Goal: Task Accomplishment & Management: Manage account settings

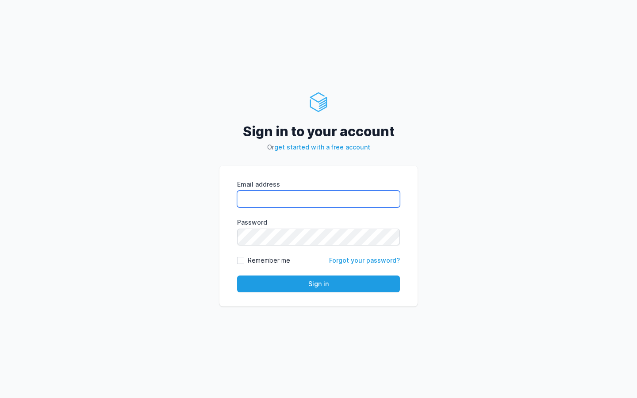
click at [339, 200] on input "Email address" at bounding box center [318, 199] width 163 height 17
type input "l"
click at [0, 398] on com-1password-button at bounding box center [0, 398] width 0 height 0
type input "l"
click at [320, 207] on input "kira" at bounding box center [318, 199] width 163 height 17
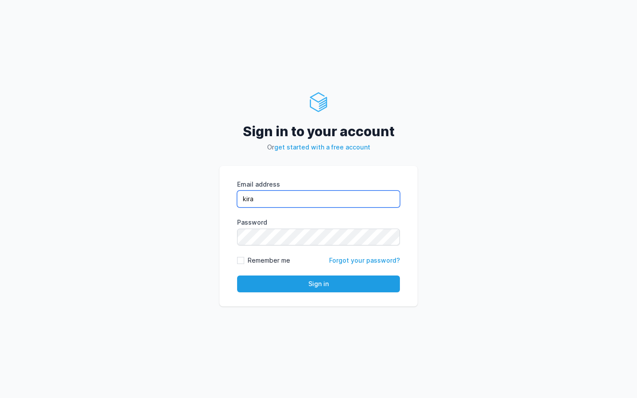
click at [0, 398] on com-1password-button at bounding box center [0, 398] width 0 height 0
type input "kiran@cied.in"
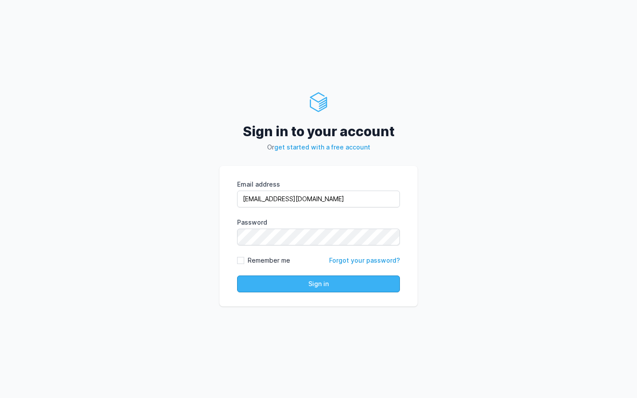
click at [297, 285] on button "Sign in" at bounding box center [318, 284] width 163 height 17
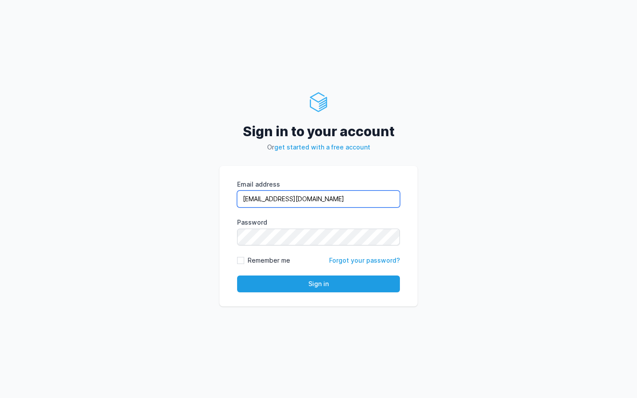
click at [302, 203] on input "[EMAIL_ADDRESS][DOMAIN_NAME]" at bounding box center [318, 199] width 163 height 17
click at [302, 203] on input "kiran@cied.in" at bounding box center [318, 199] width 163 height 17
click at [287, 195] on input "Email address" at bounding box center [318, 199] width 163 height 17
type input "kiran@cied.in"
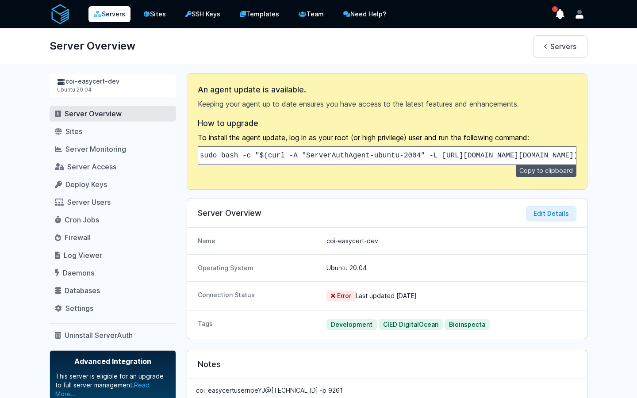
click at [112, 17] on link "Servers" at bounding box center [110, 14] width 42 height 16
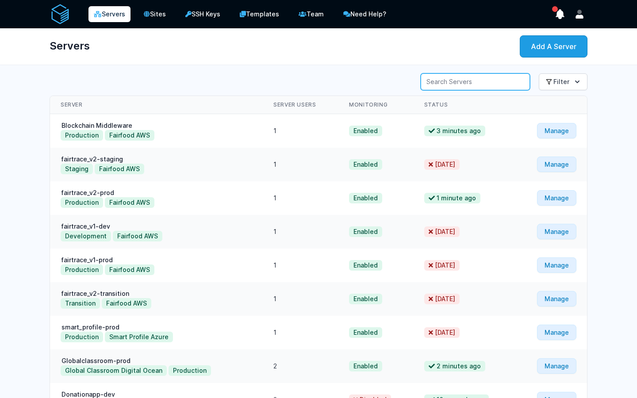
click at [473, 84] on input "Server Search" at bounding box center [475, 81] width 109 height 17
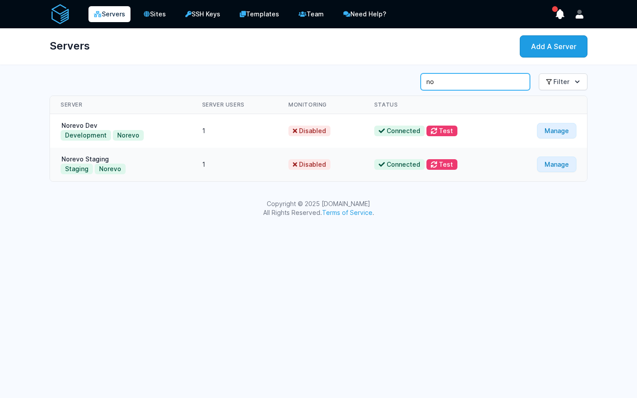
type input "n"
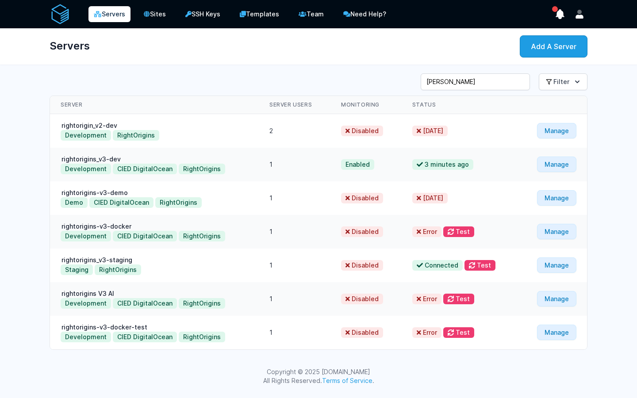
click at [185, 66] on div "Servers Sites SSH Keys Templates Team Need Help?" at bounding box center [318, 197] width 637 height 394
click at [46, 191] on div "Server Search rightor Filter View All Development" at bounding box center [318, 212] width 567 height 284
click at [284, 58] on div "Servers Add A Server" at bounding box center [318, 46] width 567 height 36
click at [257, 79] on div "Server Search rightor Filter View All Development" at bounding box center [319, 81] width 538 height 17
click at [303, 85] on div "Server Search rightor Filter View All Development" at bounding box center [319, 81] width 538 height 17
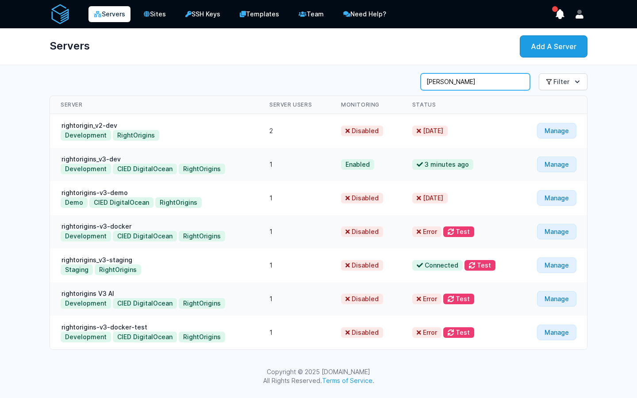
click at [487, 81] on input "rightor" at bounding box center [475, 81] width 109 height 17
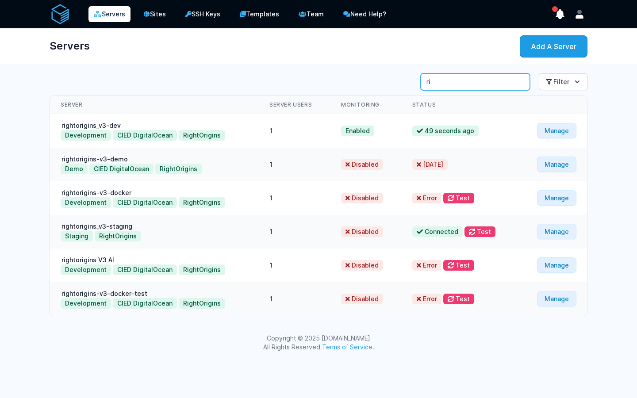
type input "r"
click at [353, 71] on div "Server Search Filter View All Development Server" at bounding box center [318, 195] width 567 height 250
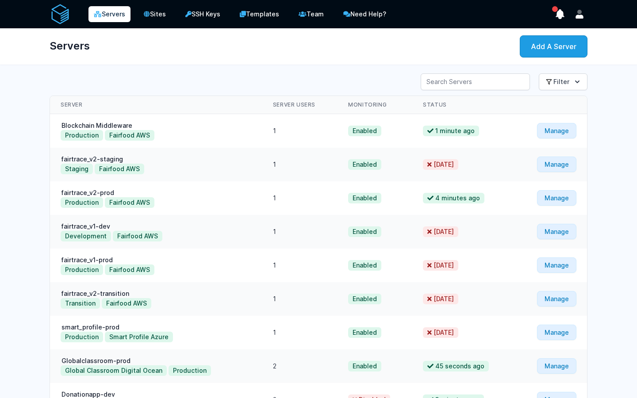
click at [225, 94] on div "Server Search Filter View All Development Server 1" at bounding box center [318, 270] width 567 height 401
click at [308, 13] on link "Team" at bounding box center [312, 14] width 38 height 18
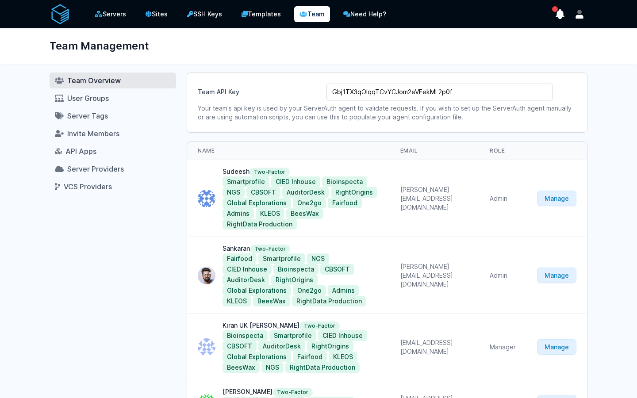
click at [235, 73] on div "Team API Key Gbj1TX3qOlqqTCvYCJom2eVEekML2p0f Your team's api key is used by yo…" at bounding box center [387, 103] width 401 height 60
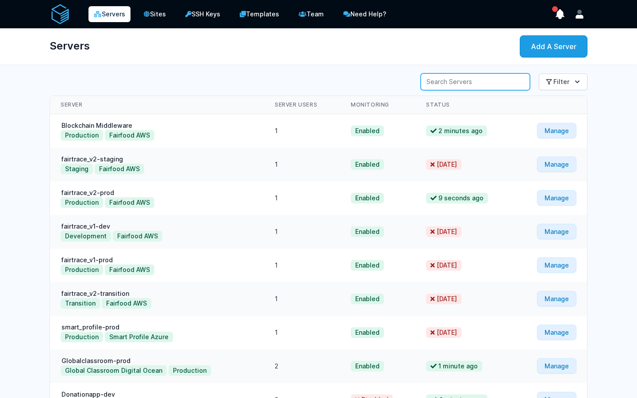
click at [465, 80] on input "Server Search" at bounding box center [475, 81] width 109 height 17
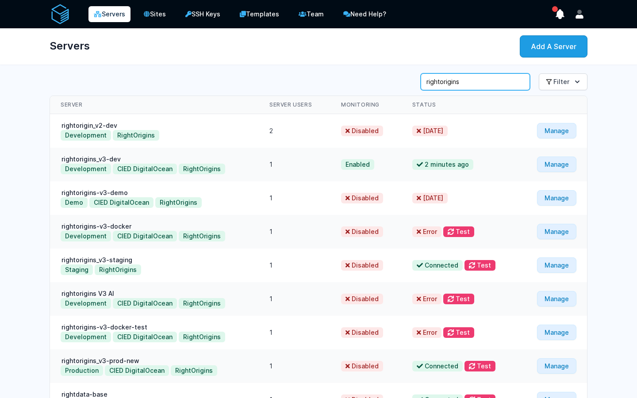
type input "rightorigins"
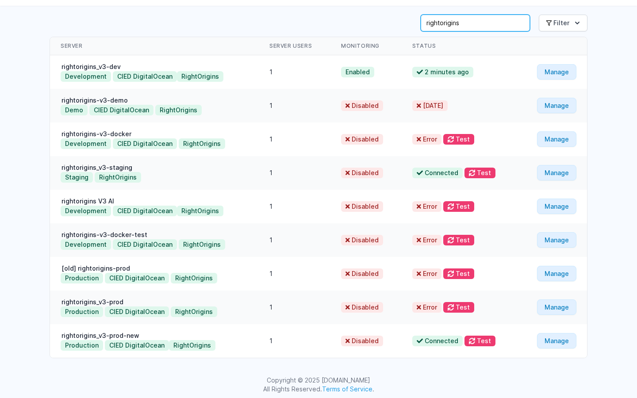
scroll to position [63, 0]
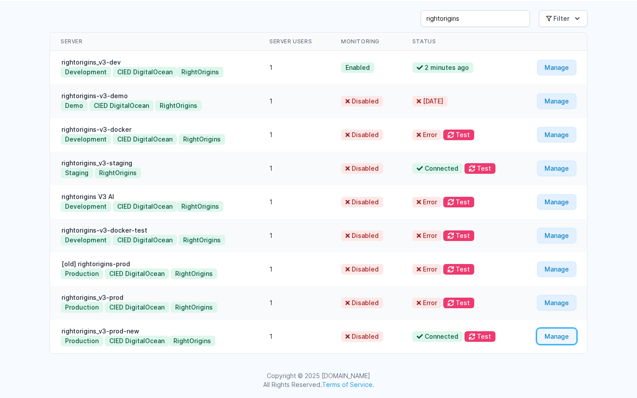
click at [561, 337] on link "Manage" at bounding box center [556, 336] width 39 height 15
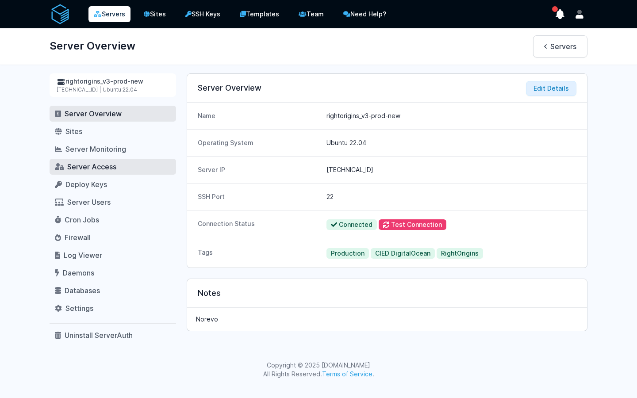
click at [98, 169] on span "Server Access" at bounding box center [91, 166] width 49 height 9
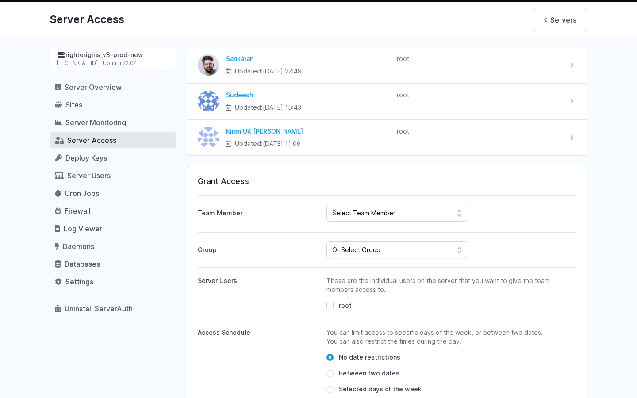
scroll to position [94, 0]
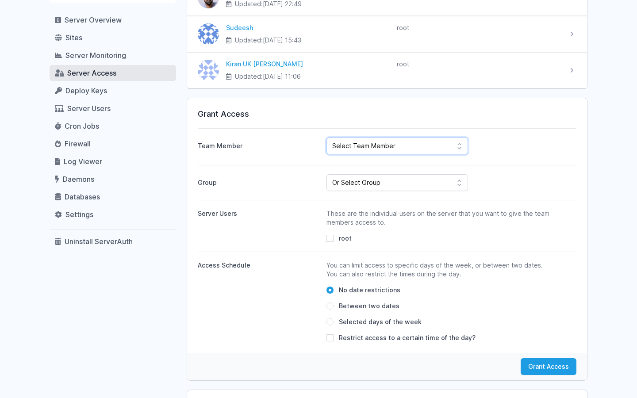
click at [408, 146] on select "Select Team Member [PERSON_NAME] Kiran UK [PERSON_NAME] ahdil [PERSON_NAME] [PE…" at bounding box center [398, 146] width 142 height 17
select select "443"
click at [327, 138] on select "Select Team Member [PERSON_NAME] Kiran UK [PERSON_NAME] ahdil [PERSON_NAME] [PE…" at bounding box center [398, 146] width 142 height 17
click at [391, 181] on select "Or Select Group Fairfood Smartprofile CIED Inhouse Bioinspecta NGS CBSOFT Audit…" at bounding box center [398, 182] width 142 height 17
select select "162"
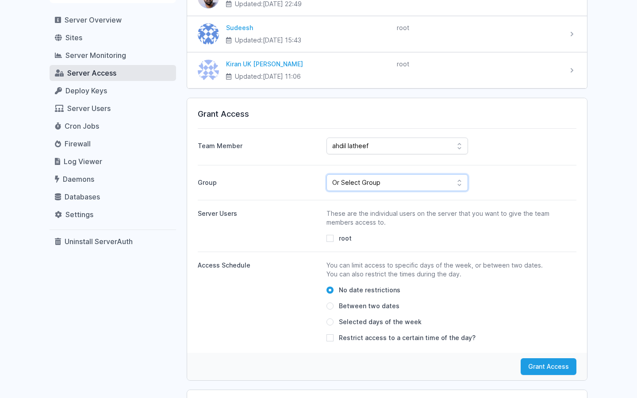
click at [327, 174] on select "Or Select Group Fairfood Smartprofile CIED Inhouse Bioinspecta NGS CBSOFT Audit…" at bounding box center [398, 182] width 142 height 17
click at [338, 234] on div "root" at bounding box center [440, 238] width 227 height 9
click at [328, 237] on input "root" at bounding box center [330, 238] width 7 height 7
checkbox input "true"
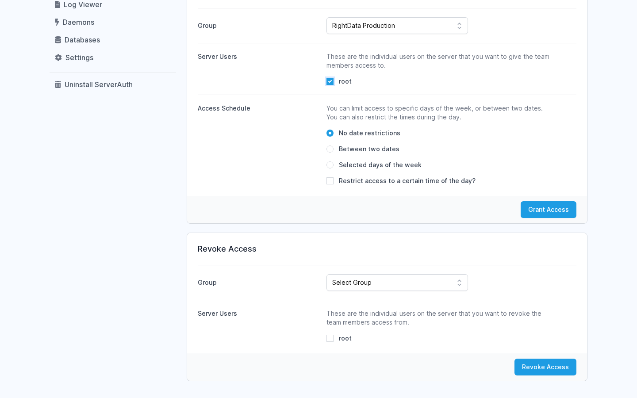
scroll to position [278, 0]
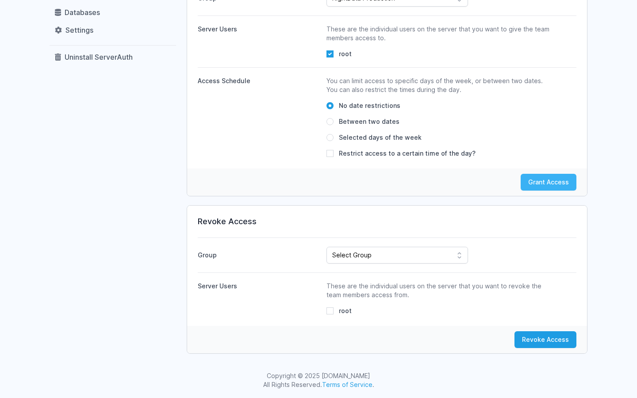
click at [559, 175] on button "Grant Access" at bounding box center [549, 182] width 56 height 17
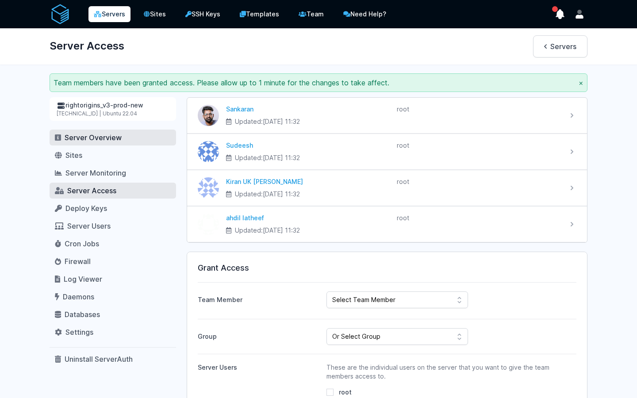
click at [108, 137] on span "Server Overview" at bounding box center [93, 137] width 57 height 9
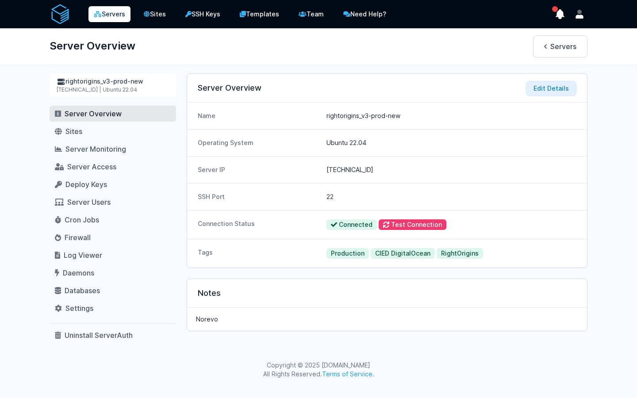
drag, startPoint x: 368, startPoint y: 170, endPoint x: 324, endPoint y: 170, distance: 44.3
click at [324, 170] on div "Server IP [TECHNICAL_ID]" at bounding box center [387, 169] width 400 height 27
copy dd "[TECHNICAL_ID]"
